Goal: Task Accomplishment & Management: Use online tool/utility

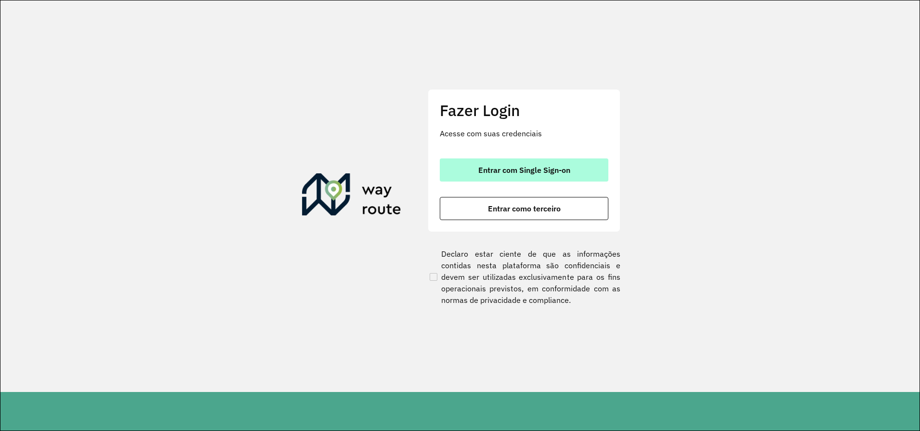
click at [525, 169] on span "Entrar com Single Sign-on" at bounding box center [524, 170] width 92 height 8
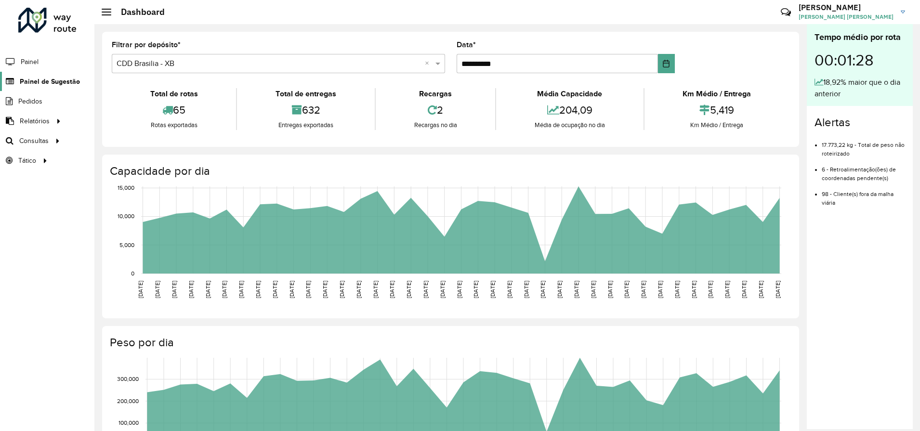
click at [38, 80] on span "Painel de Sugestão" at bounding box center [50, 82] width 60 height 10
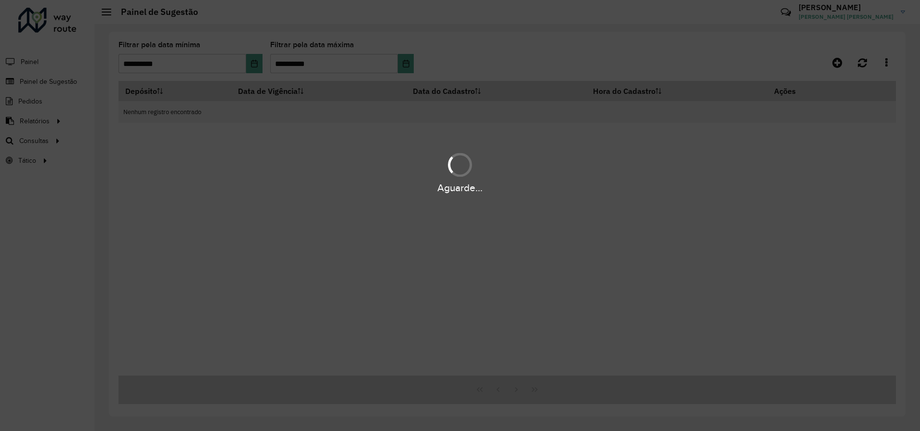
click at [34, 125] on div "Aguarde..." at bounding box center [460, 215] width 920 height 431
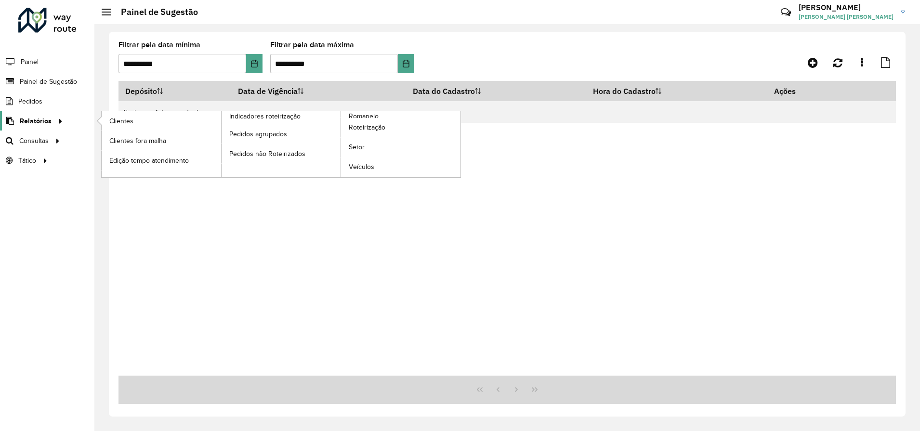
click at [36, 122] on span "Relatórios" at bounding box center [36, 121] width 32 height 10
click at [372, 113] on span "Romaneio" at bounding box center [364, 116] width 31 height 10
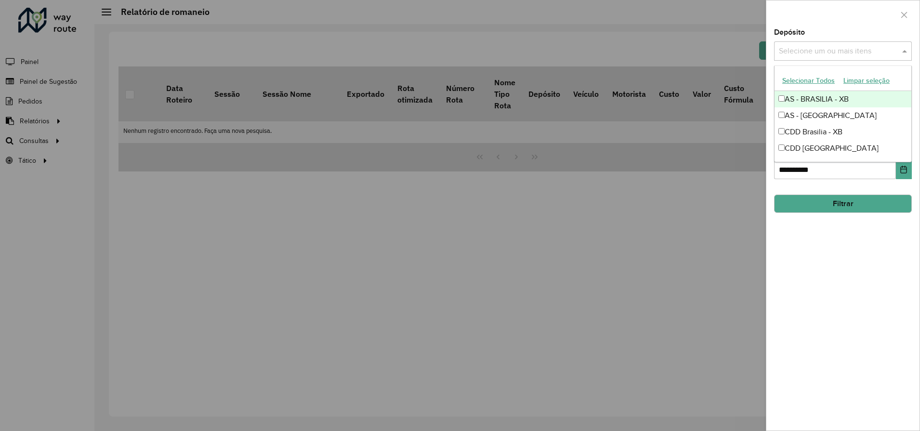
click at [856, 51] on input "text" at bounding box center [837, 52] width 123 height 12
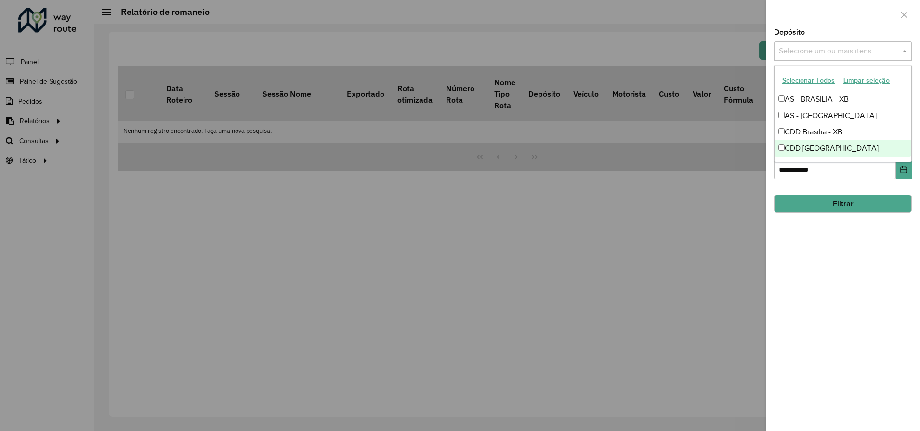
click at [831, 156] on div "CDD [GEOGRAPHIC_DATA]" at bounding box center [842, 148] width 137 height 16
drag, startPoint x: 852, startPoint y: 254, endPoint x: 851, endPoint y: 234, distance: 19.7
click at [852, 255] on div "**********" at bounding box center [842, 230] width 153 height 402
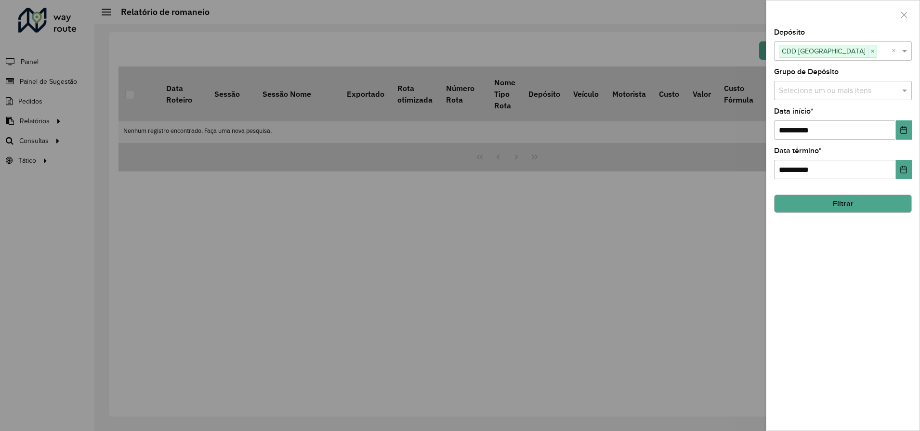
click at [848, 203] on button "Filtrar" at bounding box center [843, 204] width 138 height 18
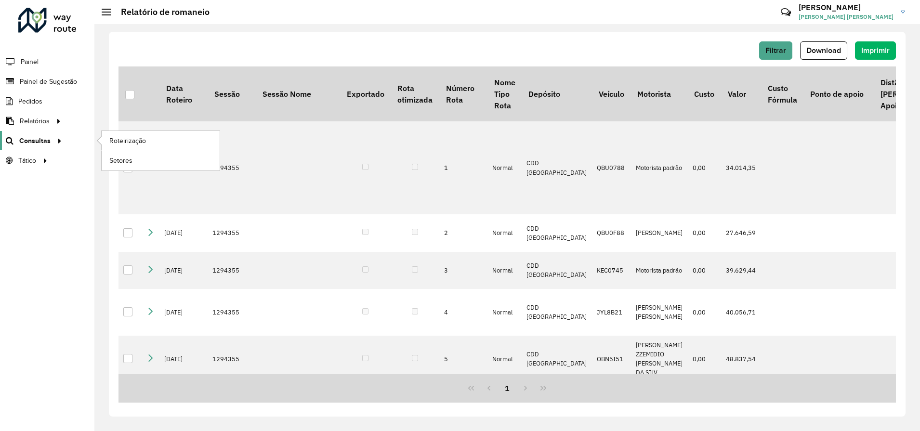
click at [36, 139] on span "Consultas" at bounding box center [34, 141] width 31 height 10
click at [124, 142] on span "Roteirização" at bounding box center [128, 141] width 39 height 10
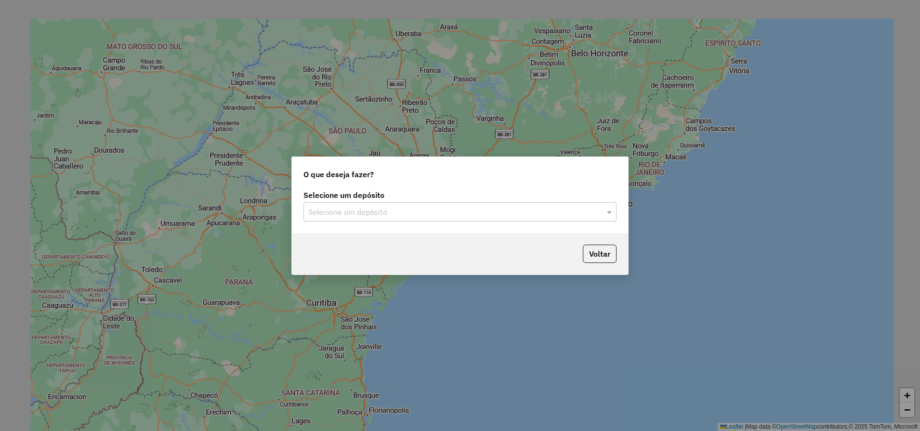
click at [481, 220] on div "Selecione um depósito" at bounding box center [459, 211] width 313 height 19
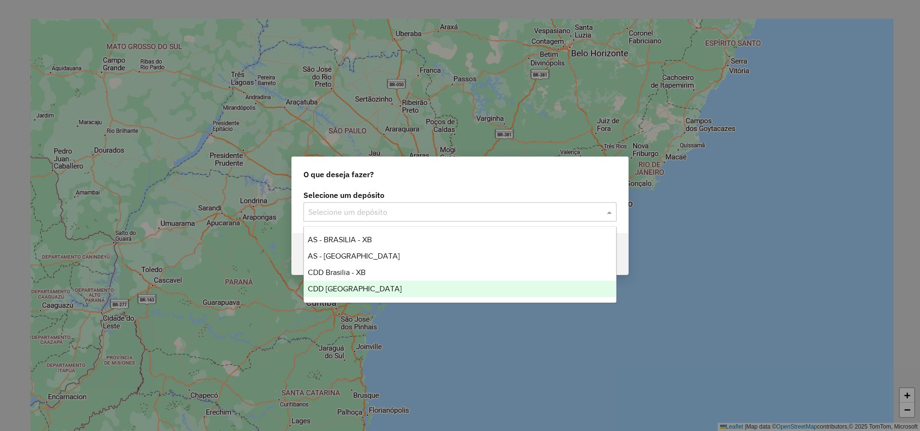
click at [347, 299] on ng-dropdown-panel "AS - BRASILIA - XB AS - RONDONOPOLIS CDD Brasilia - XB CDD Rondonópolis" at bounding box center [459, 264] width 313 height 77
click at [350, 290] on span "CDD [GEOGRAPHIC_DATA]" at bounding box center [355, 289] width 94 height 8
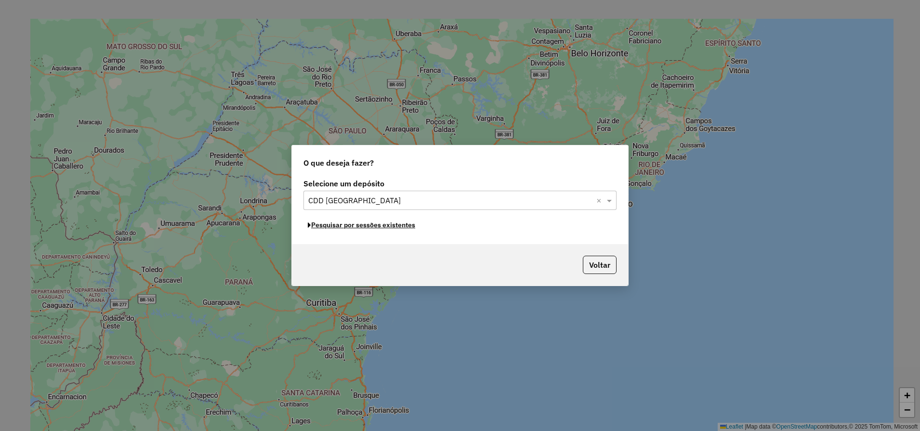
click at [365, 225] on button "Pesquisar por sessões existentes" at bounding box center [361, 225] width 116 height 15
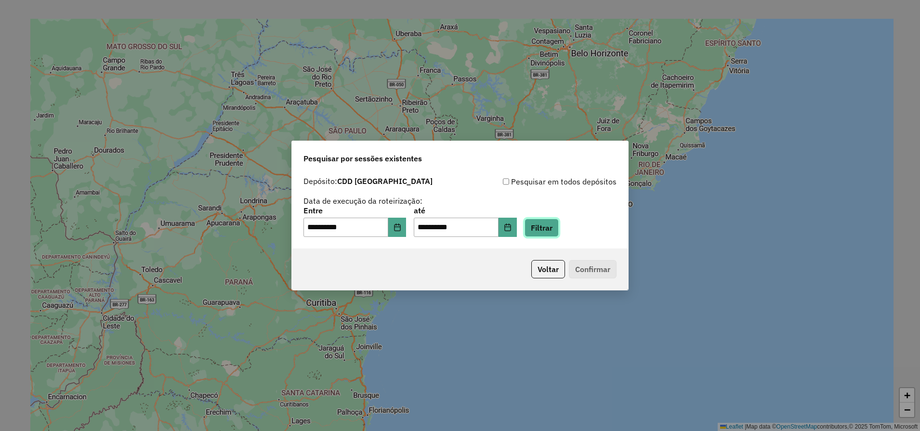
click at [559, 230] on button "Filtrar" at bounding box center [541, 228] width 34 height 18
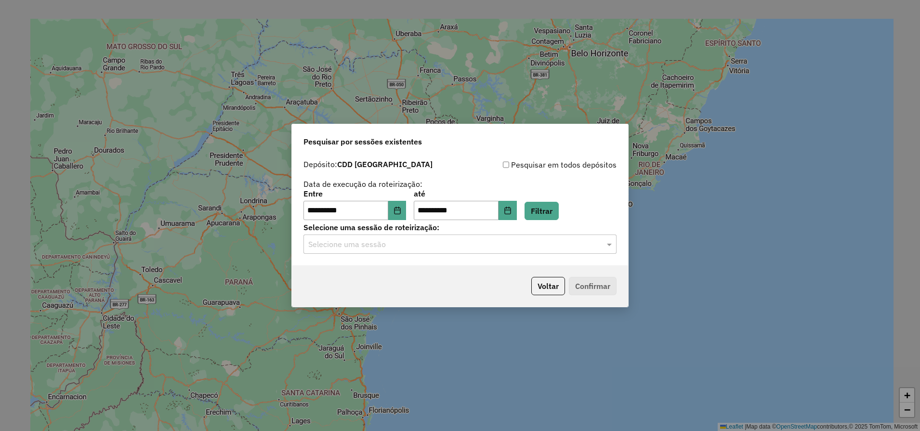
click at [517, 243] on input "text" at bounding box center [450, 245] width 284 height 12
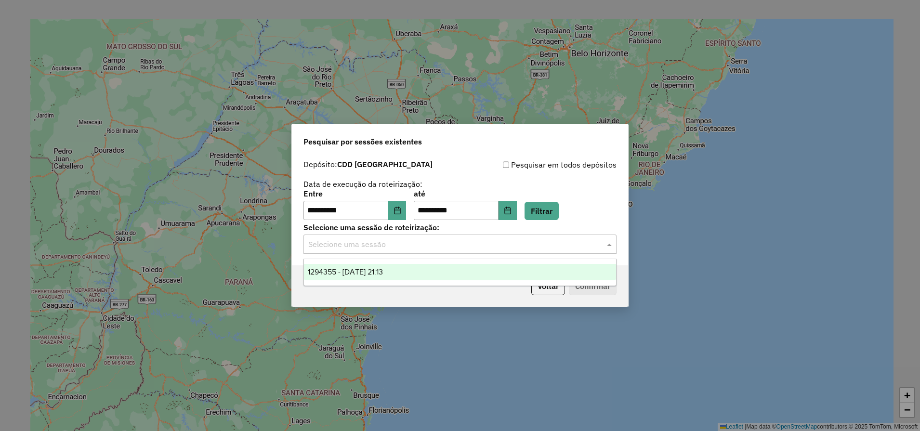
drag, startPoint x: 383, startPoint y: 272, endPoint x: 390, endPoint y: 270, distance: 6.5
click at [383, 273] on span "1294355 - 14/10/2025 21:13" at bounding box center [345, 272] width 75 height 8
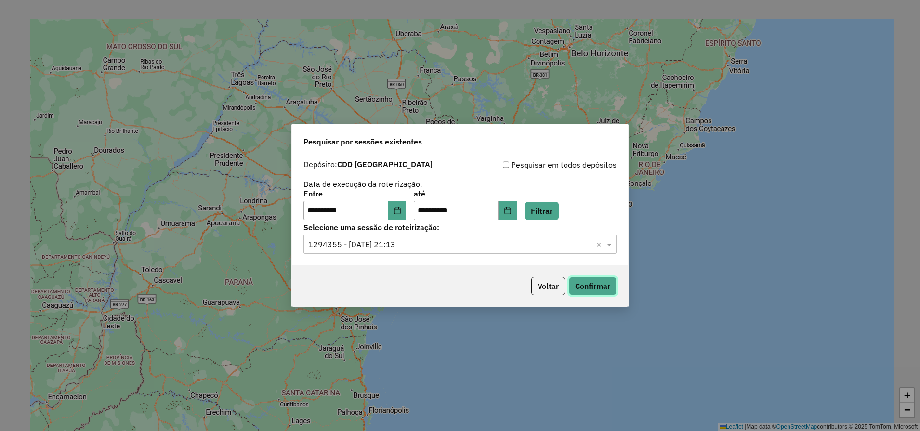
click at [584, 283] on button "Confirmar" at bounding box center [593, 286] width 48 height 18
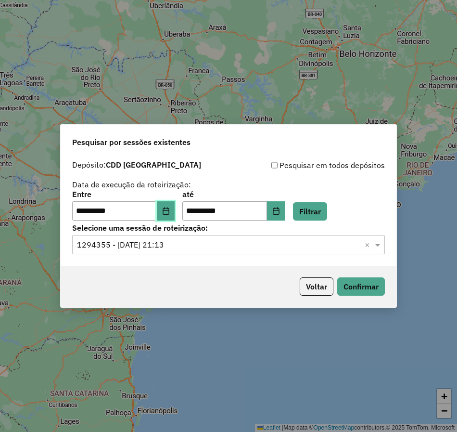
click at [170, 209] on icon "Choose Date" at bounding box center [166, 211] width 8 height 8
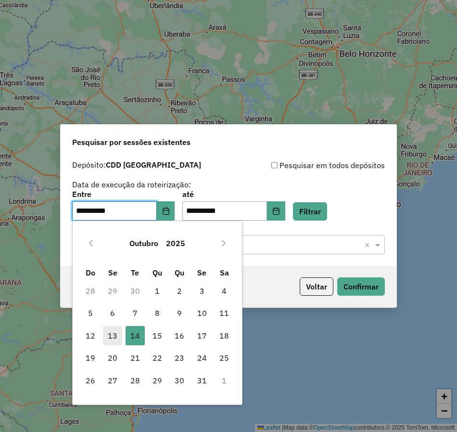
click at [111, 335] on span "13" at bounding box center [112, 335] width 19 height 19
type input "**********"
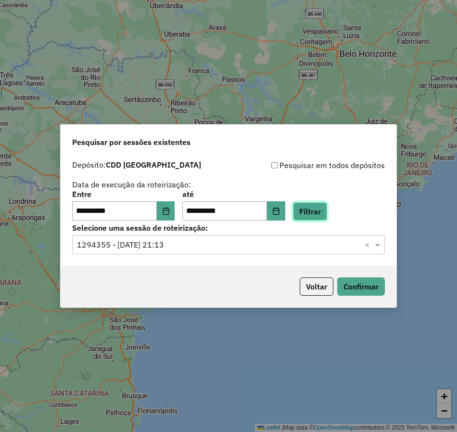
click at [323, 213] on button "Filtrar" at bounding box center [310, 211] width 34 height 18
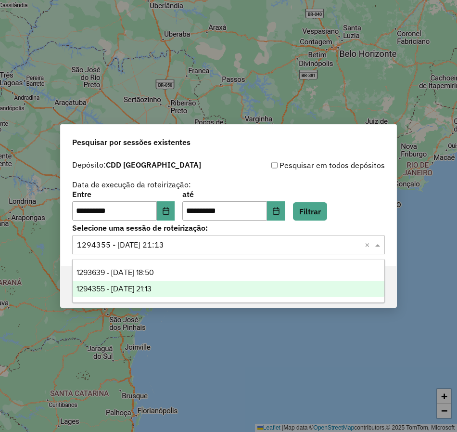
click at [172, 247] on input "text" at bounding box center [219, 245] width 284 height 12
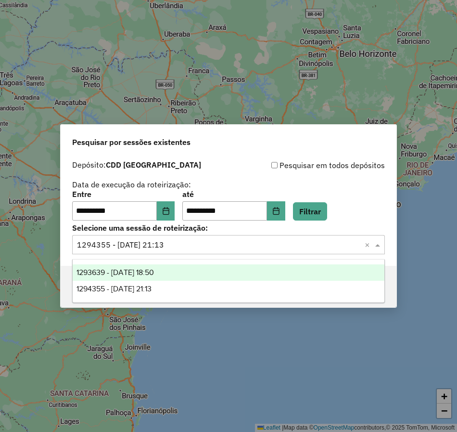
click at [145, 272] on span "1293639 - 13/10/2025 18:50" at bounding box center [116, 272] width 78 height 8
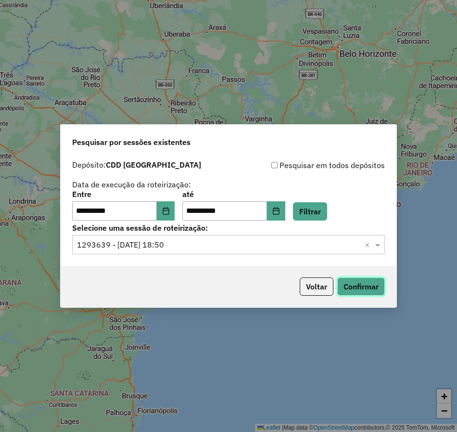
click at [361, 292] on button "Confirmar" at bounding box center [362, 286] width 48 height 18
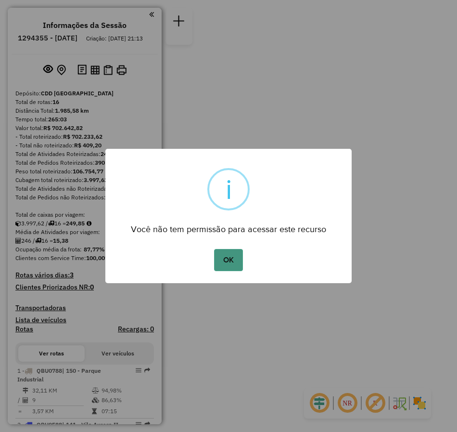
click at [230, 266] on button "OK" at bounding box center [228, 260] width 28 height 22
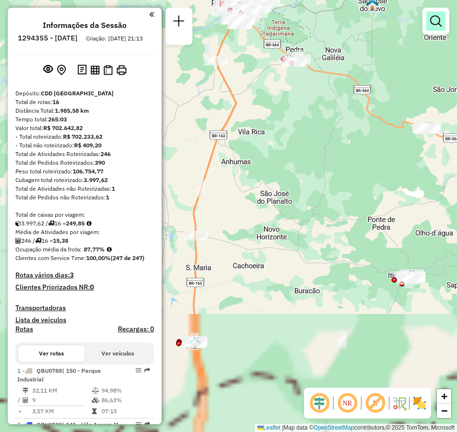
click at [437, 26] on em at bounding box center [436, 21] width 12 height 12
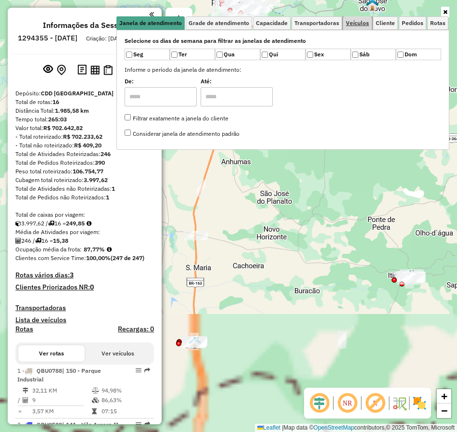
click at [355, 25] on span "Veículos" at bounding box center [357, 23] width 23 height 6
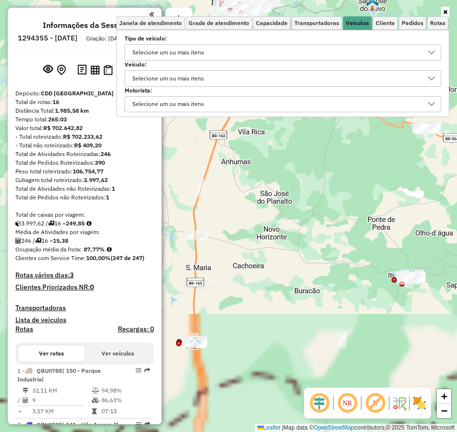
click at [184, 81] on div "Selecione um ou mais itens" at bounding box center [168, 78] width 78 height 15
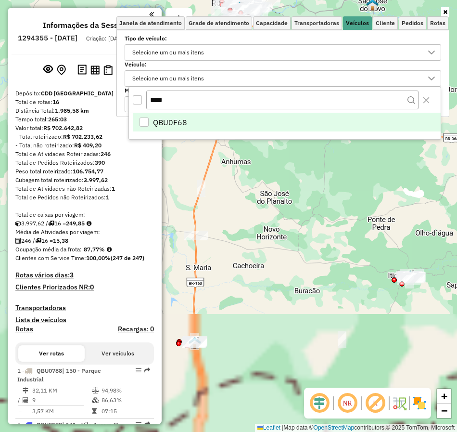
type input "****"
click at [194, 121] on li "QBU0F68" at bounding box center [287, 122] width 308 height 18
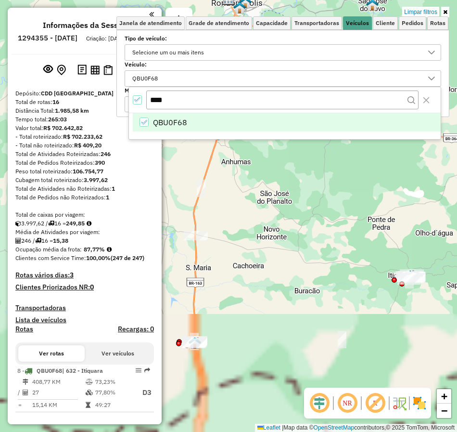
click at [445, 10] on icon at bounding box center [445, 12] width 4 height 6
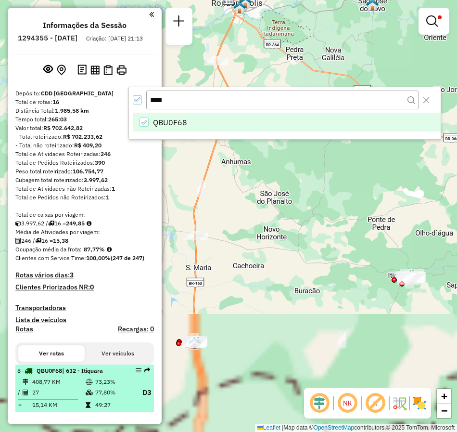
click at [54, 374] on span "QBU0F68" at bounding box center [50, 370] width 26 height 7
select select "**********"
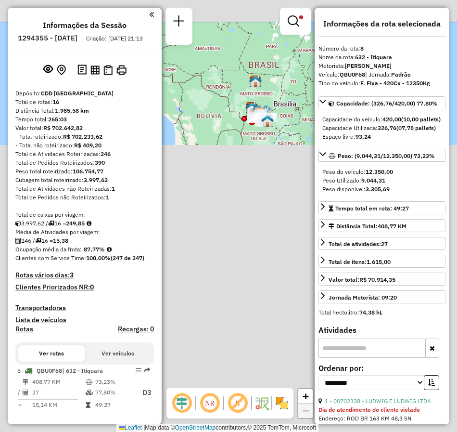
drag, startPoint x: 249, startPoint y: 174, endPoint x: 280, endPoint y: 281, distance: 111.7
click at [280, 281] on div "Limpar filtros Janela de atendimento Grade de atendimento Capacidade Transporta…" at bounding box center [228, 216] width 457 height 432
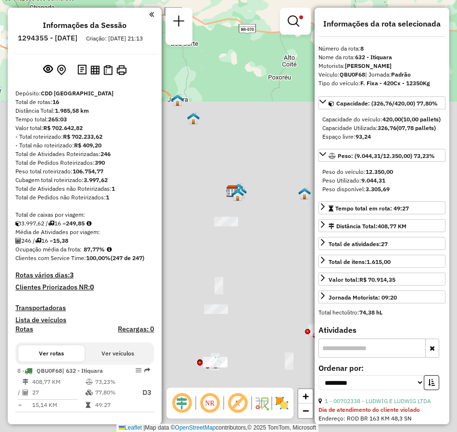
drag, startPoint x: 244, startPoint y: 266, endPoint x: 276, endPoint y: 273, distance: 32.4
click at [276, 273] on div "Limpar filtros Janela de atendimento Grade de atendimento Capacidade Transporta…" at bounding box center [228, 216] width 457 height 432
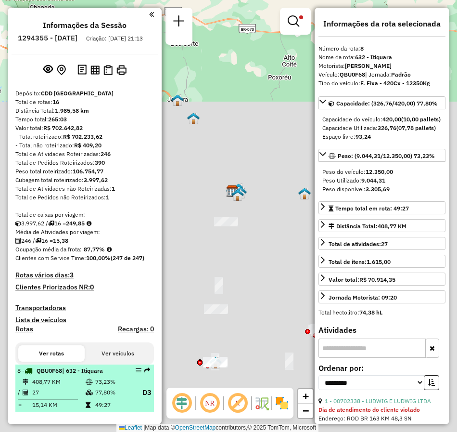
scroll to position [60, 0]
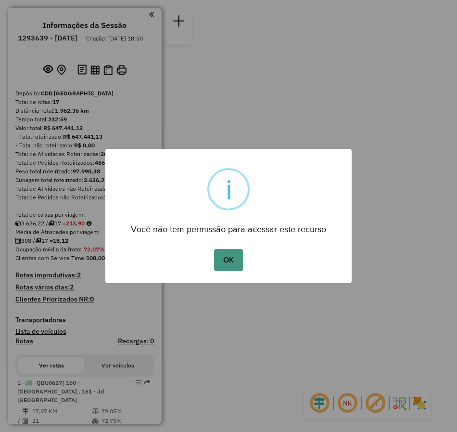
click at [229, 259] on button "OK" at bounding box center [228, 260] width 28 height 22
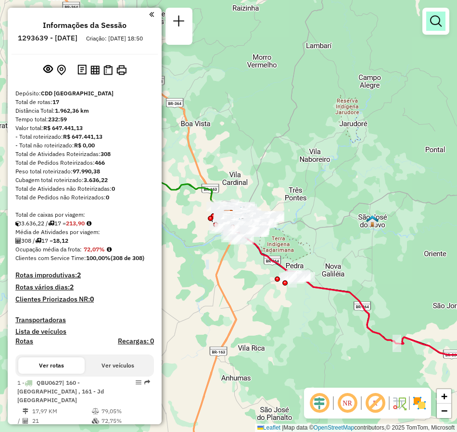
click at [430, 25] on link at bounding box center [436, 21] width 19 height 19
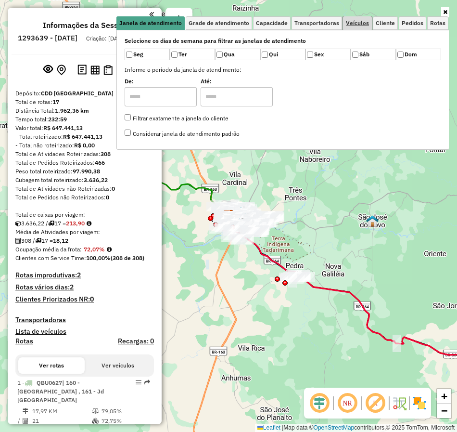
click at [360, 24] on span "Veículos" at bounding box center [357, 23] width 23 height 6
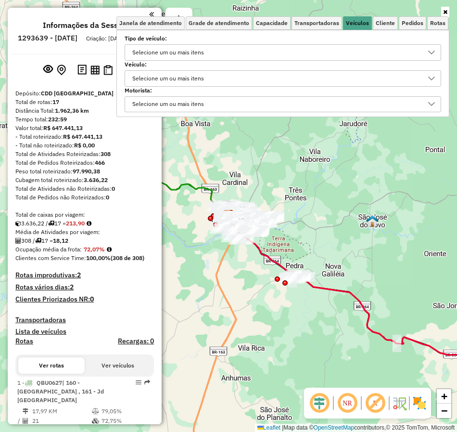
click at [191, 75] on div "Selecione um ou mais itens" at bounding box center [168, 78] width 78 height 15
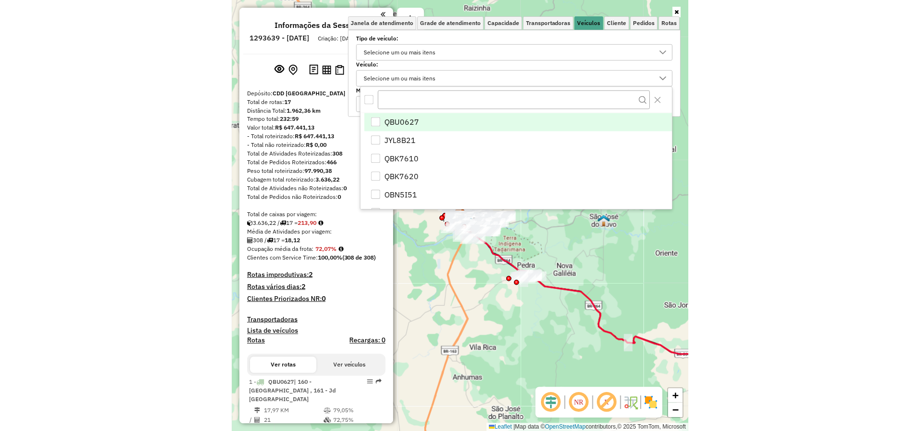
scroll to position [6, 33]
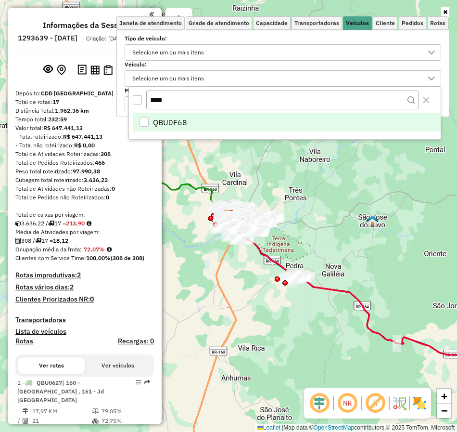
type input "****"
click at [181, 123] on span "QBU0F68" at bounding box center [170, 123] width 34 height 12
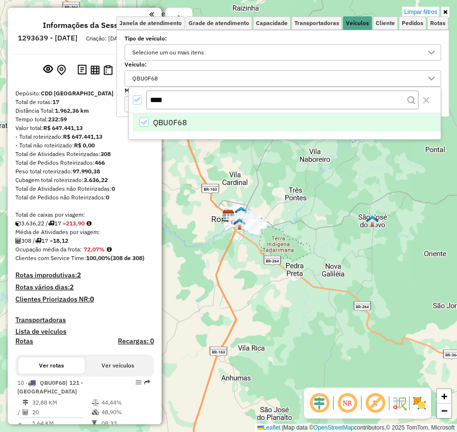
click at [446, 13] on icon at bounding box center [445, 12] width 4 height 6
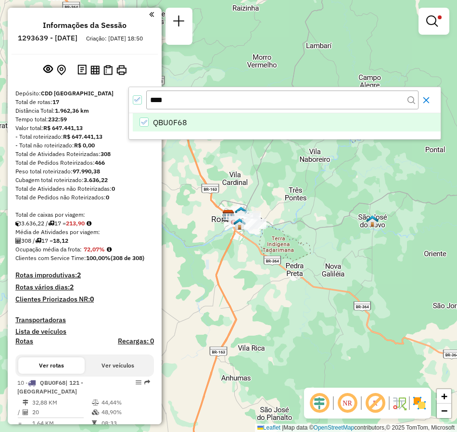
click at [429, 103] on icon "Close" at bounding box center [427, 100] width 6 height 6
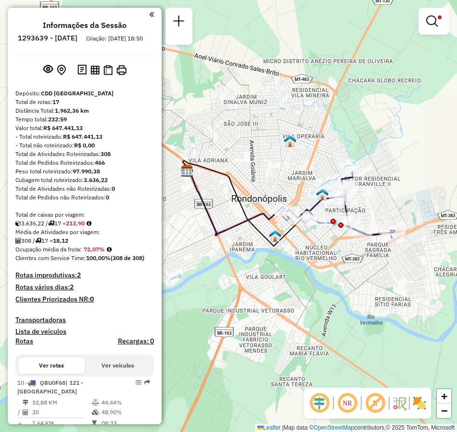
drag, startPoint x: 257, startPoint y: 164, endPoint x: 274, endPoint y: 172, distance: 18.7
click at [274, 172] on div "Limpar filtros Janela de atendimento Grade de atendimento Capacidade Transporta…" at bounding box center [228, 216] width 457 height 432
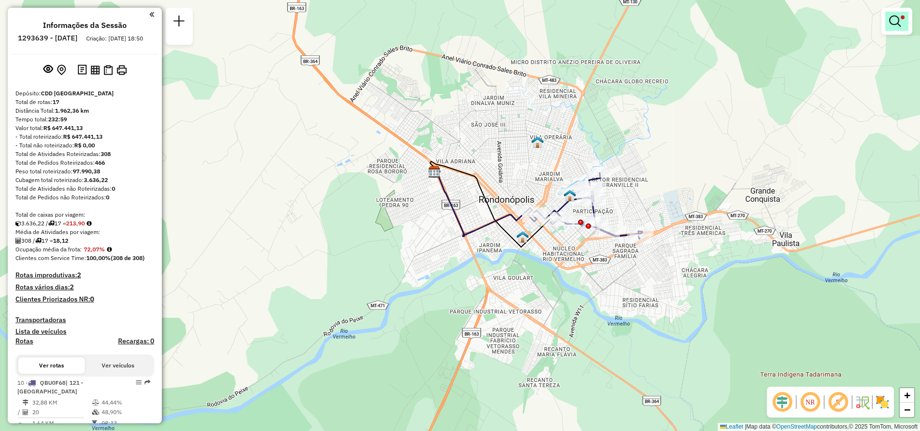
click at [457, 27] on link at bounding box center [896, 21] width 23 height 19
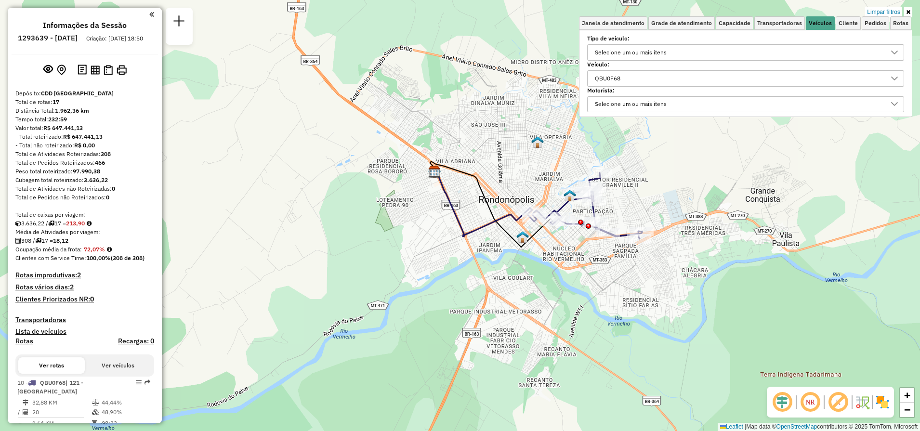
click at [457, 79] on div "QBU0F68" at bounding box center [738, 78] width 294 height 15
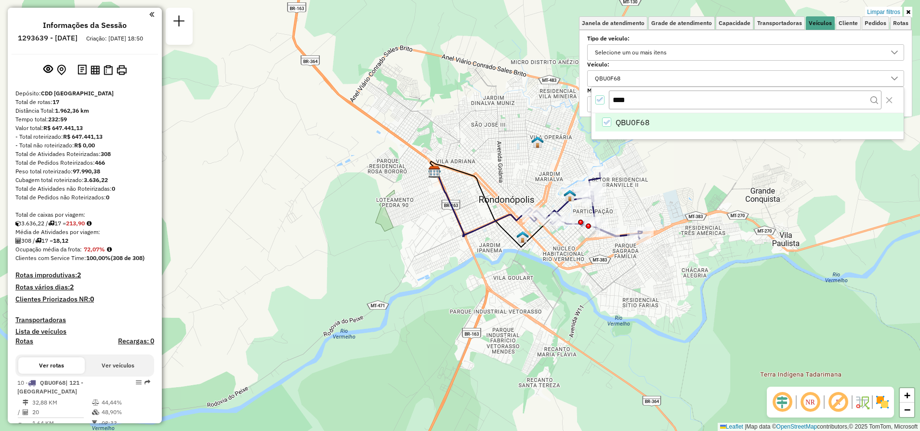
drag, startPoint x: 635, startPoint y: 103, endPoint x: 578, endPoint y: 97, distance: 56.6
click at [457, 97] on body "Aplicando filtros Pop-up bloqueado! Seu navegador bloqueou automáticamente a ab…" at bounding box center [460, 215] width 920 height 431
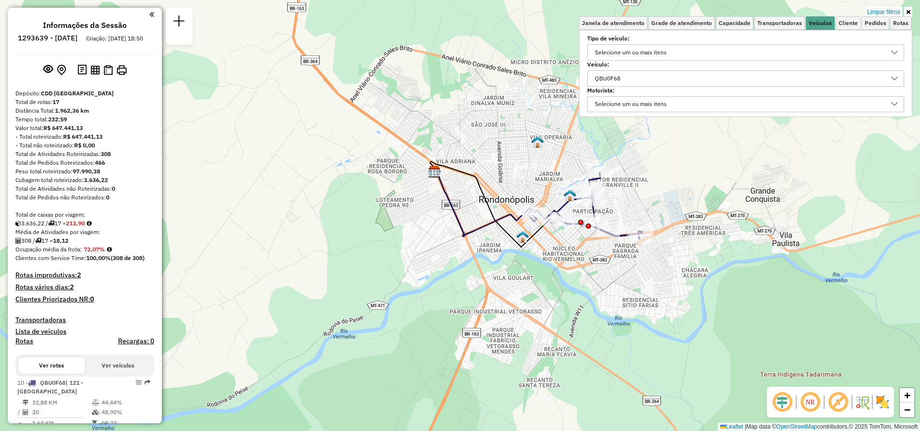
click at [457, 78] on div "QBU0F68" at bounding box center [738, 78] width 294 height 15
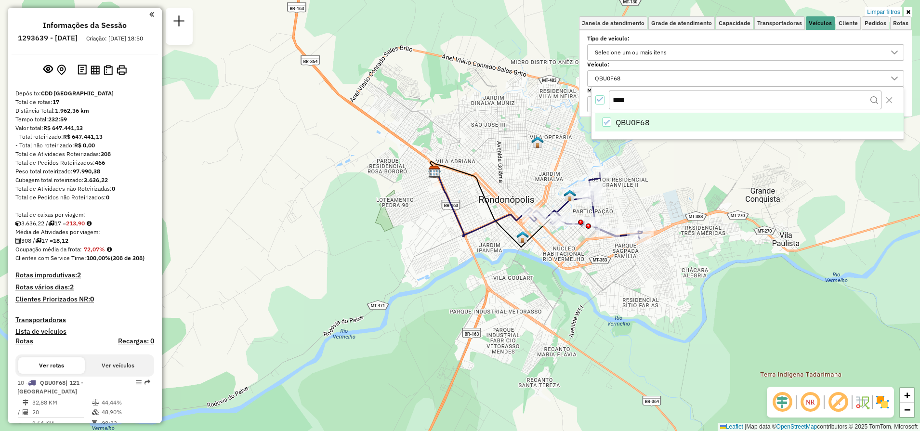
click at [457, 101] on icon "All items selected" at bounding box center [600, 99] width 7 height 7
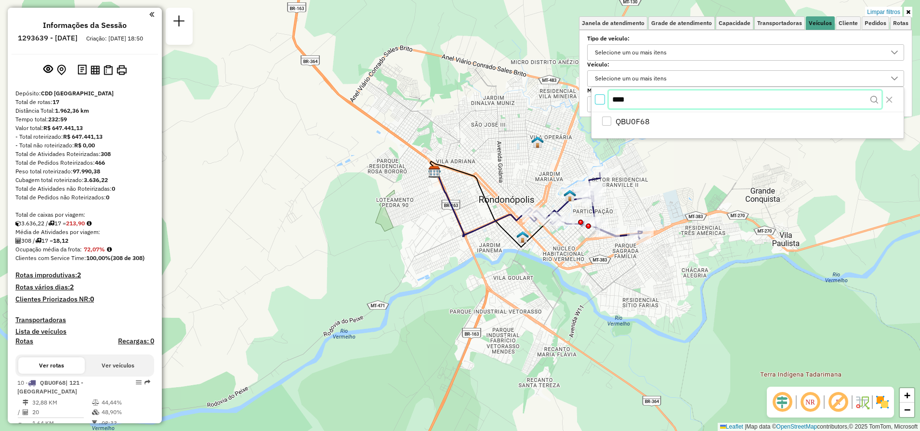
click at [457, 102] on input "****" at bounding box center [745, 100] width 273 height 18
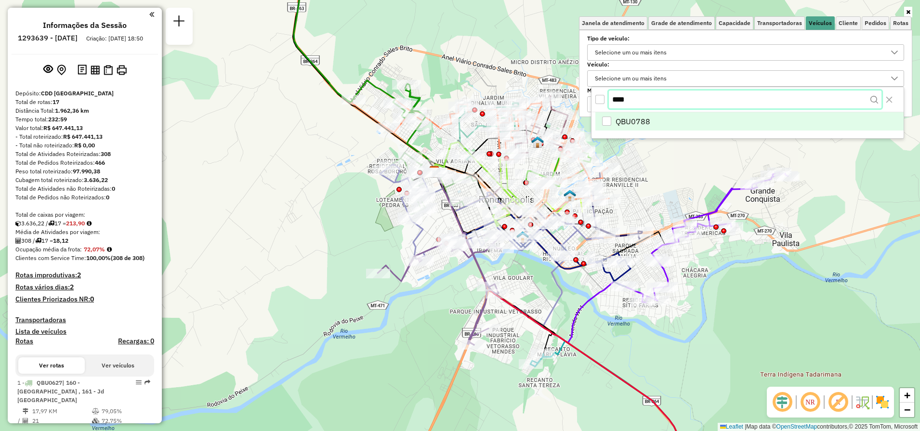
type input "****"
click at [457, 127] on span "QBU0788" at bounding box center [632, 123] width 35 height 12
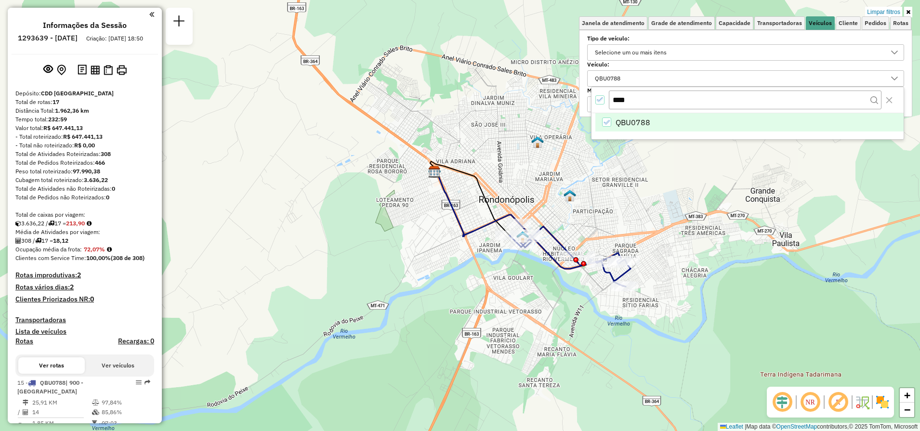
click at [457, 12] on link at bounding box center [908, 12] width 8 height 11
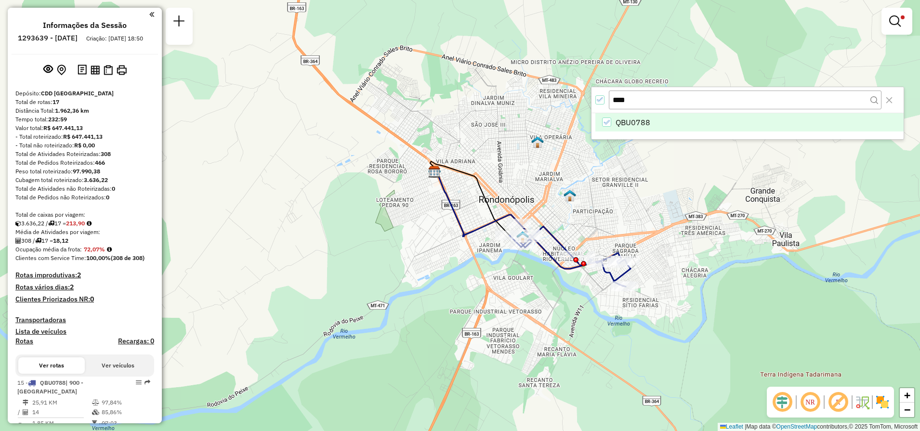
click at [457, 412] on div "NR R" at bounding box center [830, 402] width 127 height 31
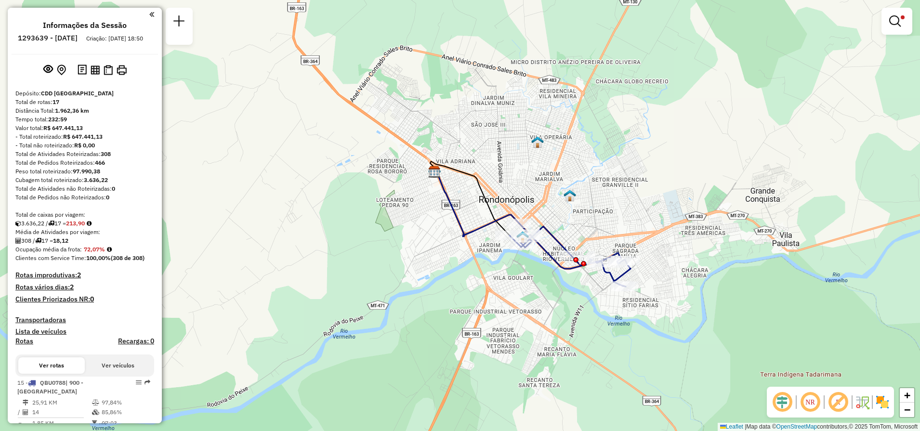
click at [457, 400] on img at bounding box center [881, 401] width 15 height 15
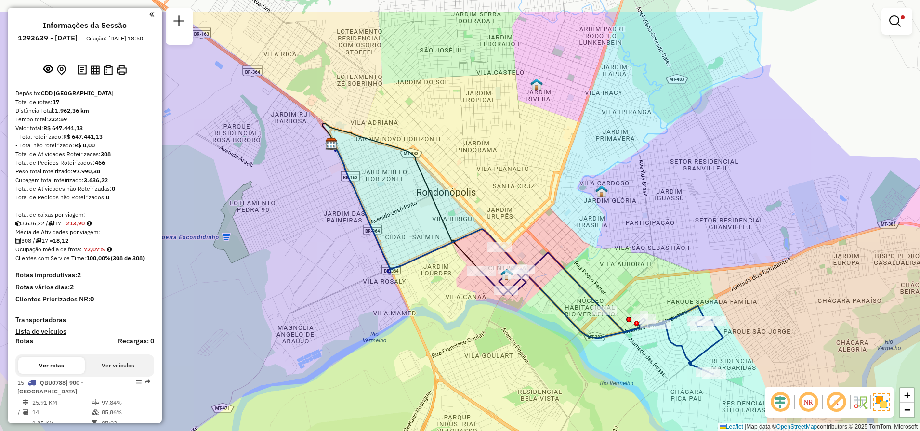
drag, startPoint x: 683, startPoint y: 115, endPoint x: 670, endPoint y: 169, distance: 56.5
click at [457, 169] on div "Limpar filtros Janela de atendimento Grade de atendimento Capacidade Transporta…" at bounding box center [460, 215] width 920 height 431
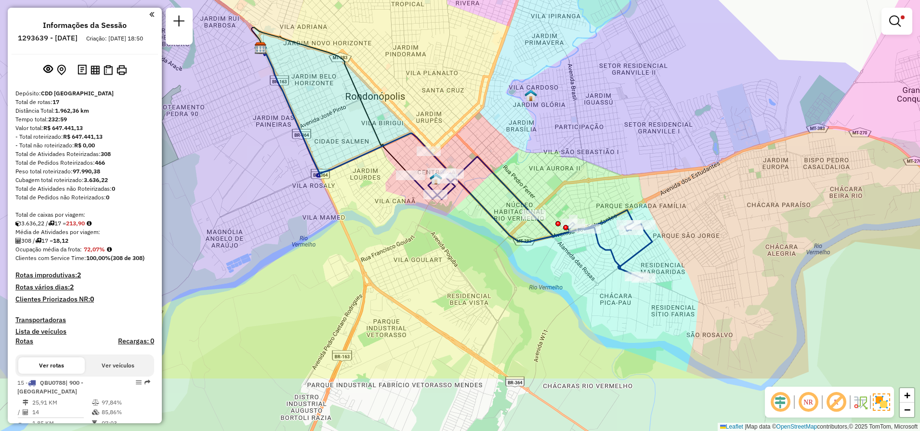
drag, startPoint x: 639, startPoint y: 268, endPoint x: 568, endPoint y: 190, distance: 105.3
click at [457, 190] on div "Limpar filtros Janela de atendimento Grade de atendimento Capacidade Transporta…" at bounding box center [460, 215] width 920 height 431
